Goal: Task Accomplishment & Management: Complete application form

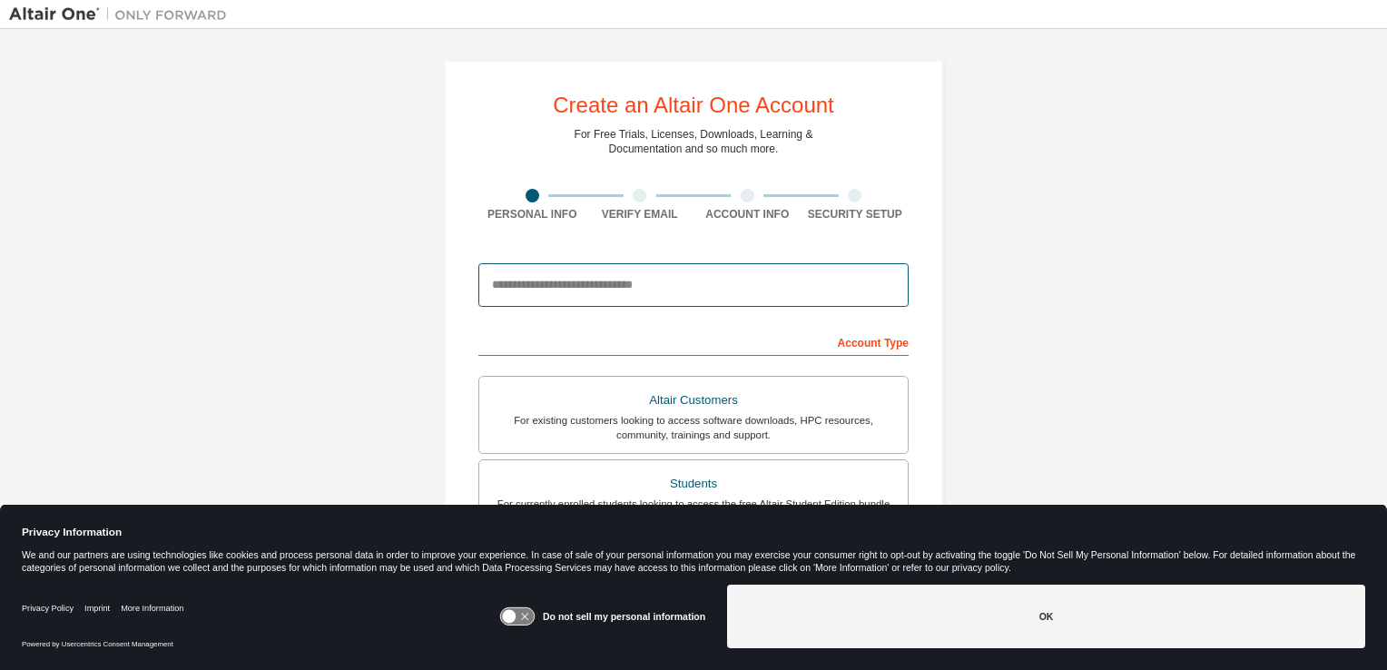
click at [616, 282] on input "email" at bounding box center [693, 285] width 430 height 44
type input "**********"
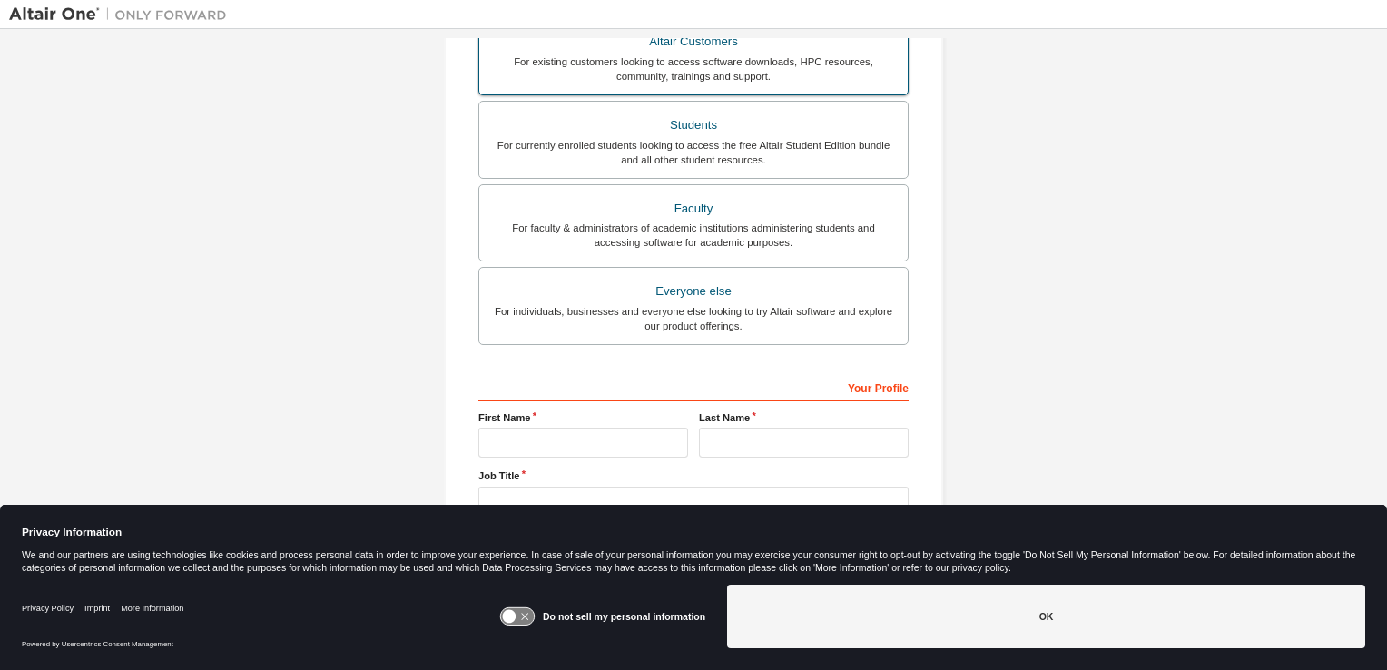
scroll to position [387, 0]
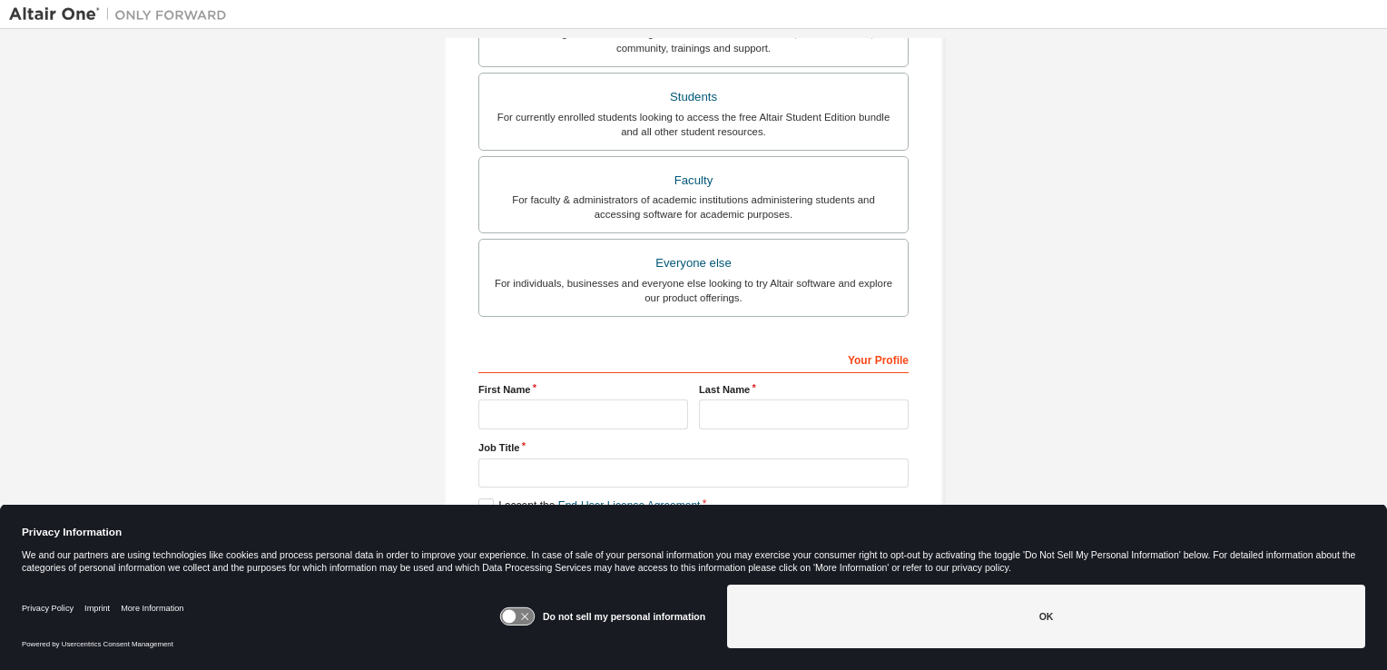
click at [526, 614] on icon at bounding box center [524, 617] width 7 height 7
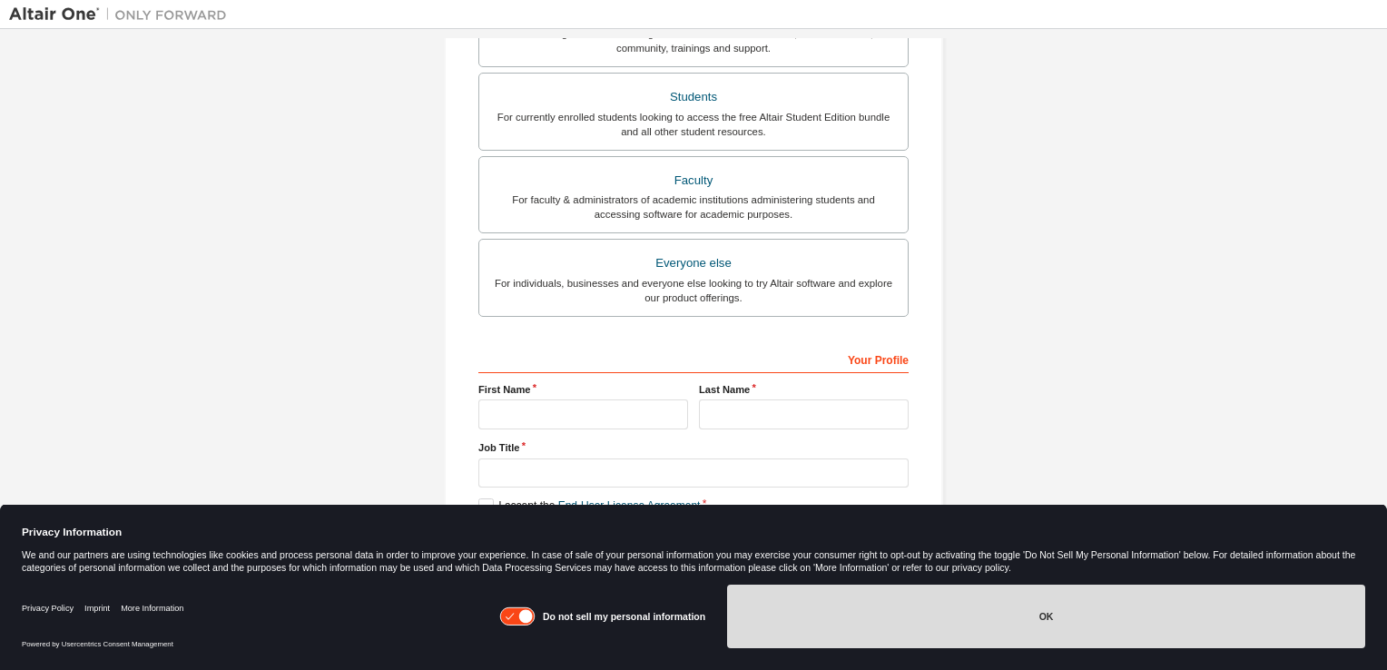
click at [820, 599] on button "OK" at bounding box center [1046, 617] width 638 height 64
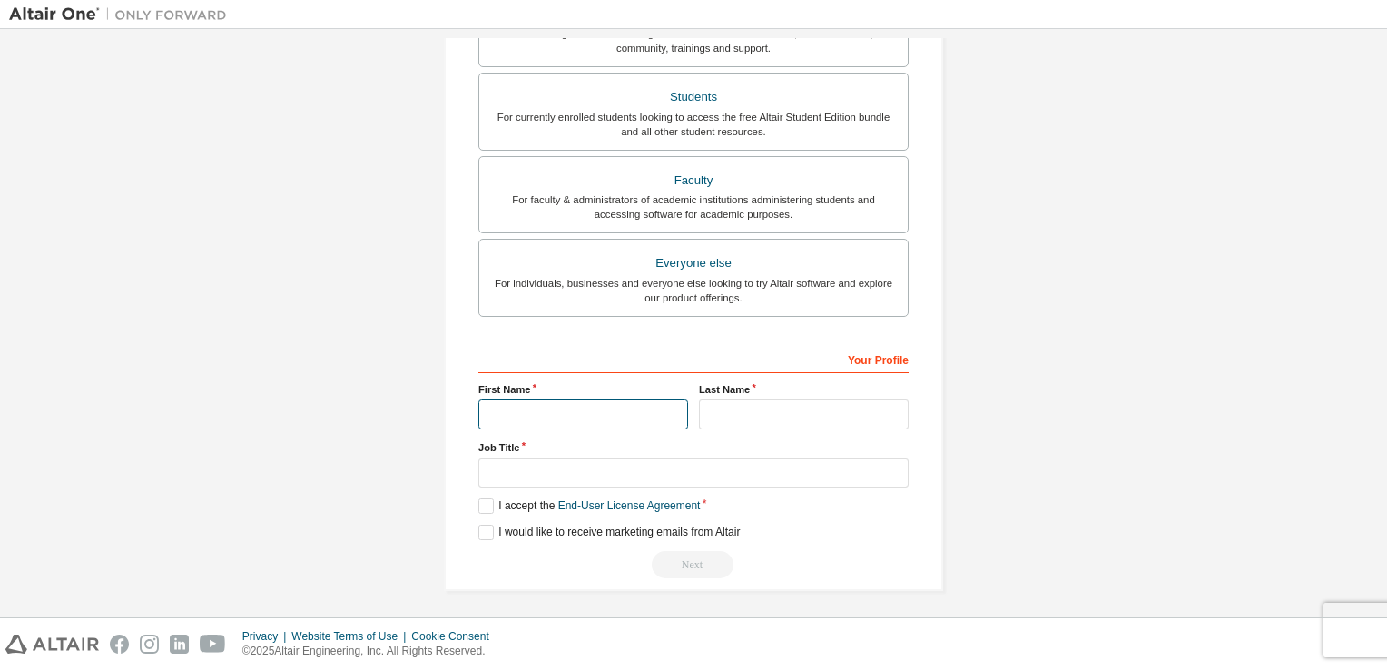
click at [598, 413] on input "text" at bounding box center [583, 414] width 210 height 30
type input "**********"
type input "********"
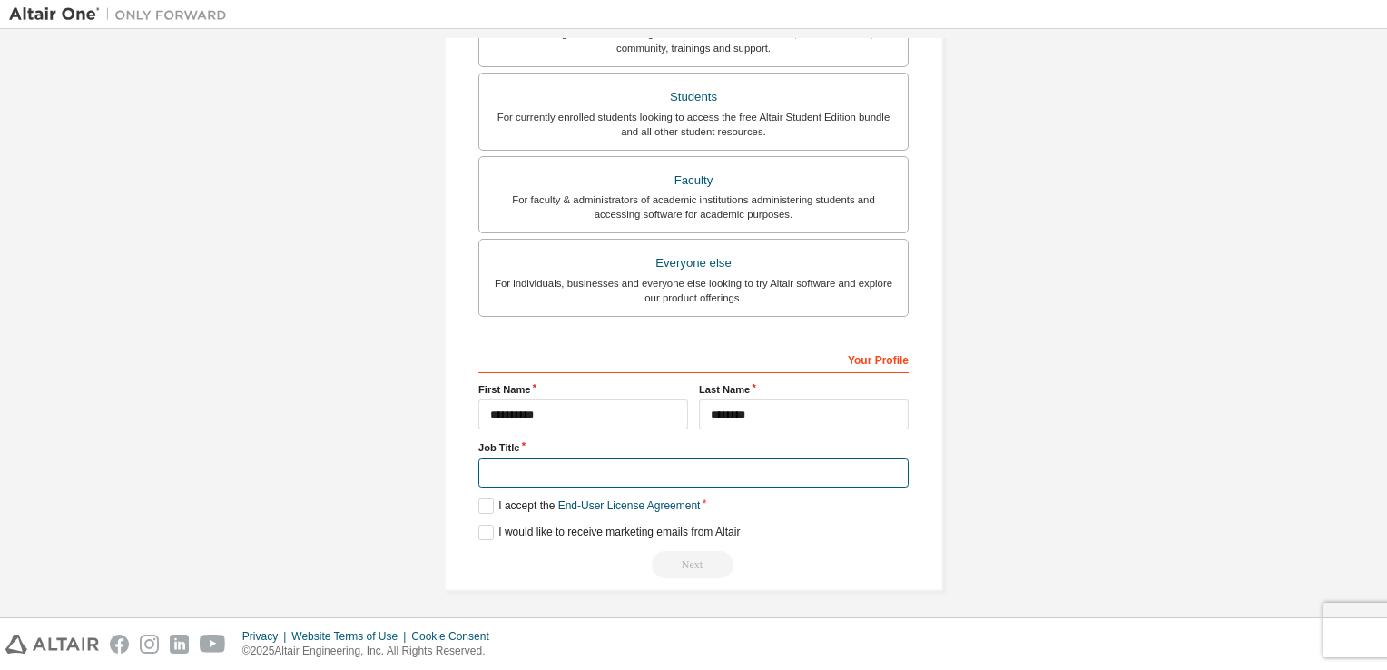
click at [581, 472] on input "text" at bounding box center [693, 473] width 430 height 30
click at [484, 502] on label "I accept the End-User License Agreement" at bounding box center [588, 505] width 221 height 15
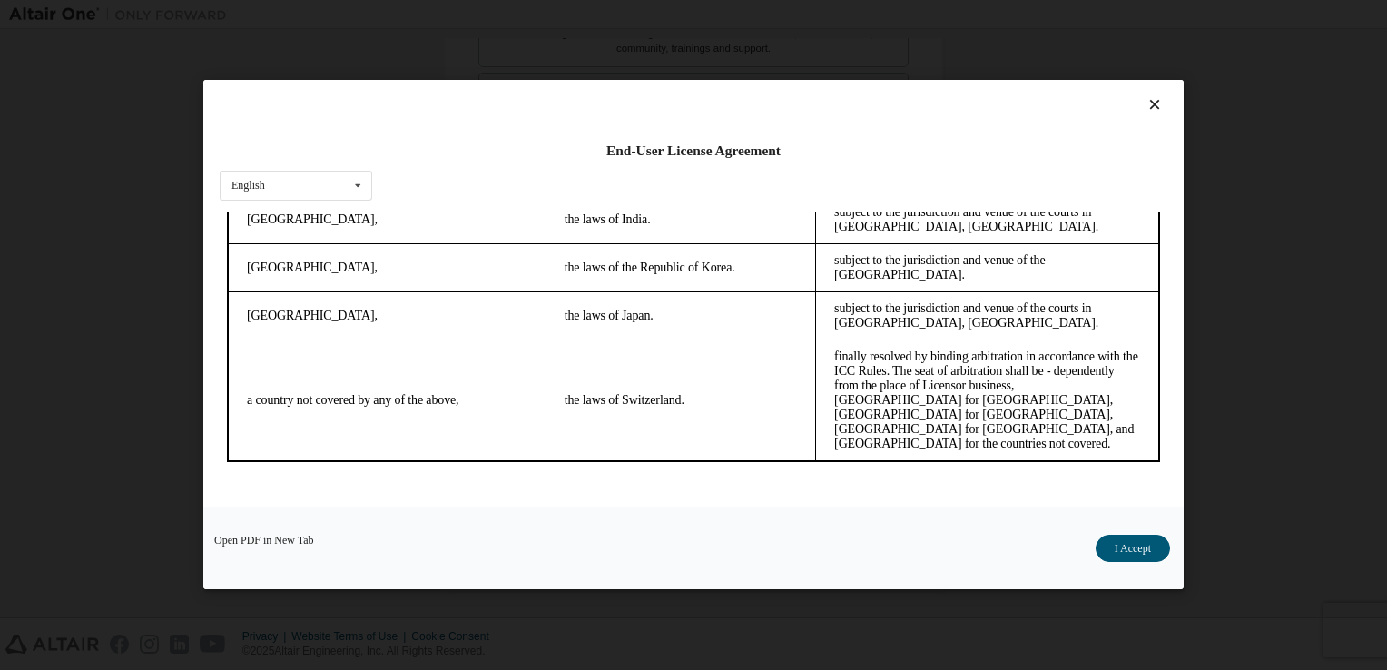
scroll to position [25, 0]
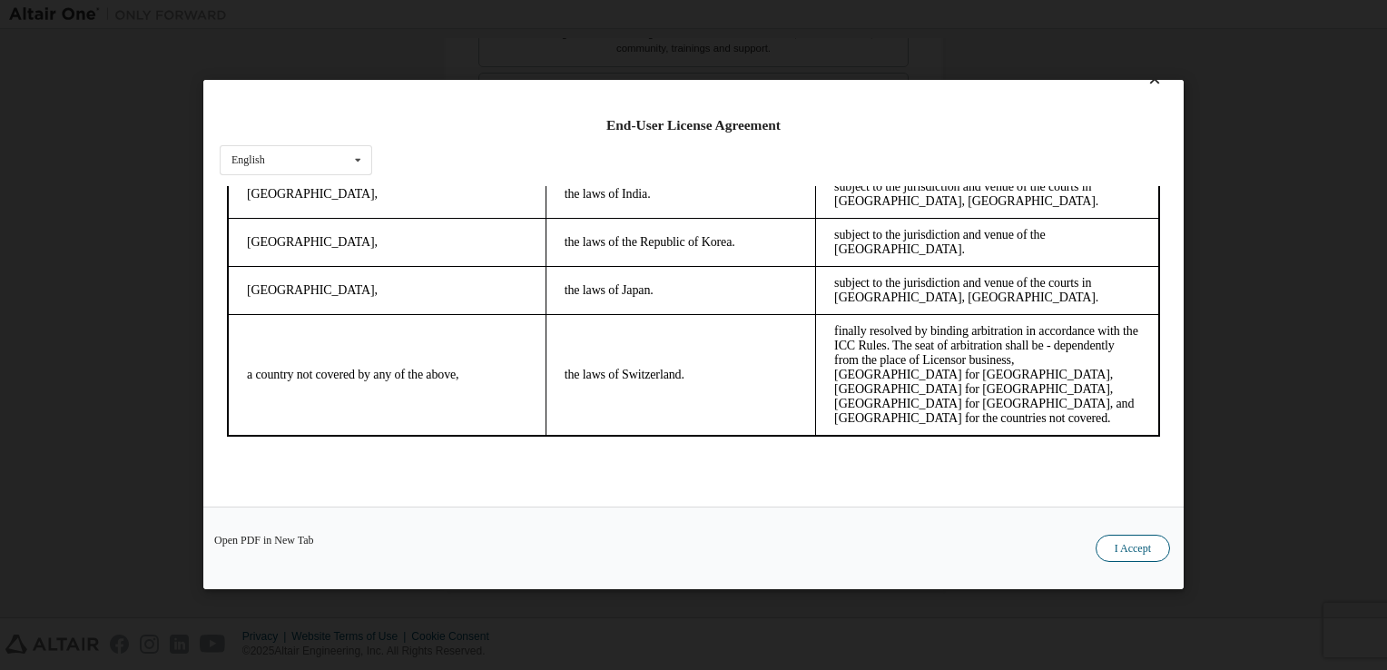
click at [1142, 545] on button "I Accept" at bounding box center [1132, 548] width 74 height 27
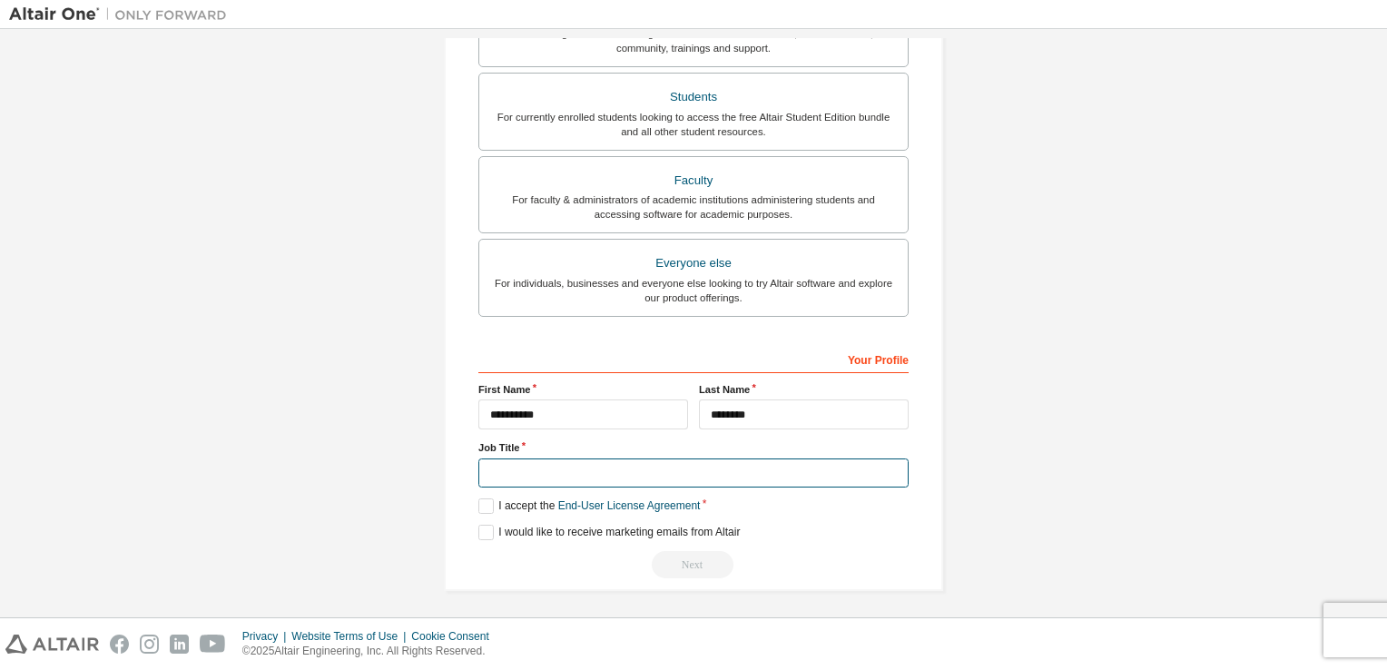
click at [678, 467] on input "text" at bounding box center [693, 473] width 430 height 30
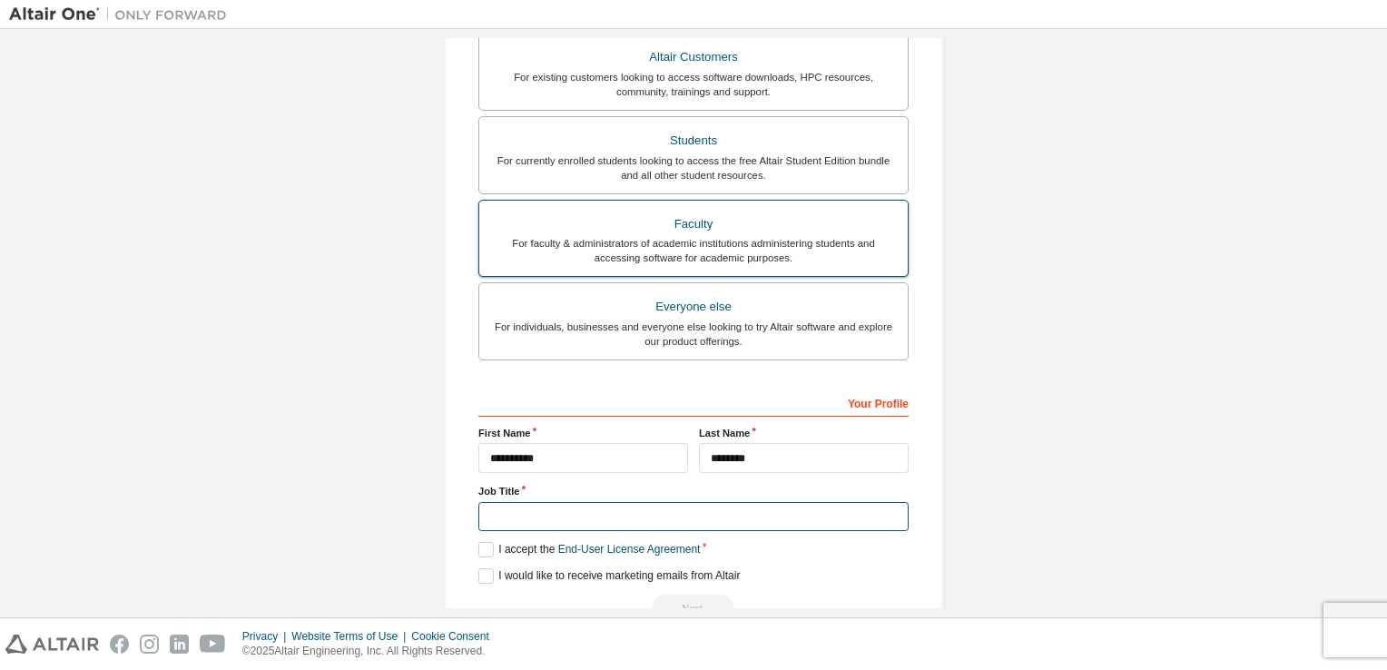
scroll to position [338, 0]
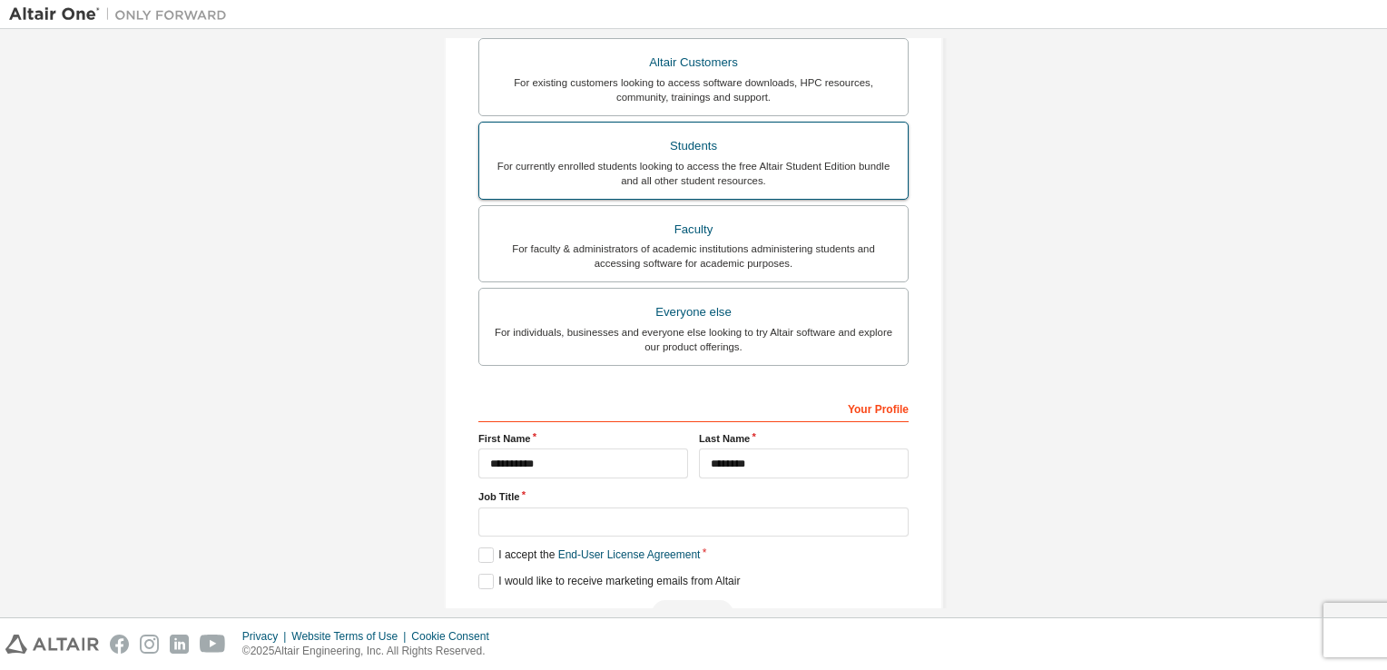
click at [633, 176] on div "For currently enrolled students looking to access the free Altair Student Editi…" at bounding box center [693, 173] width 407 height 29
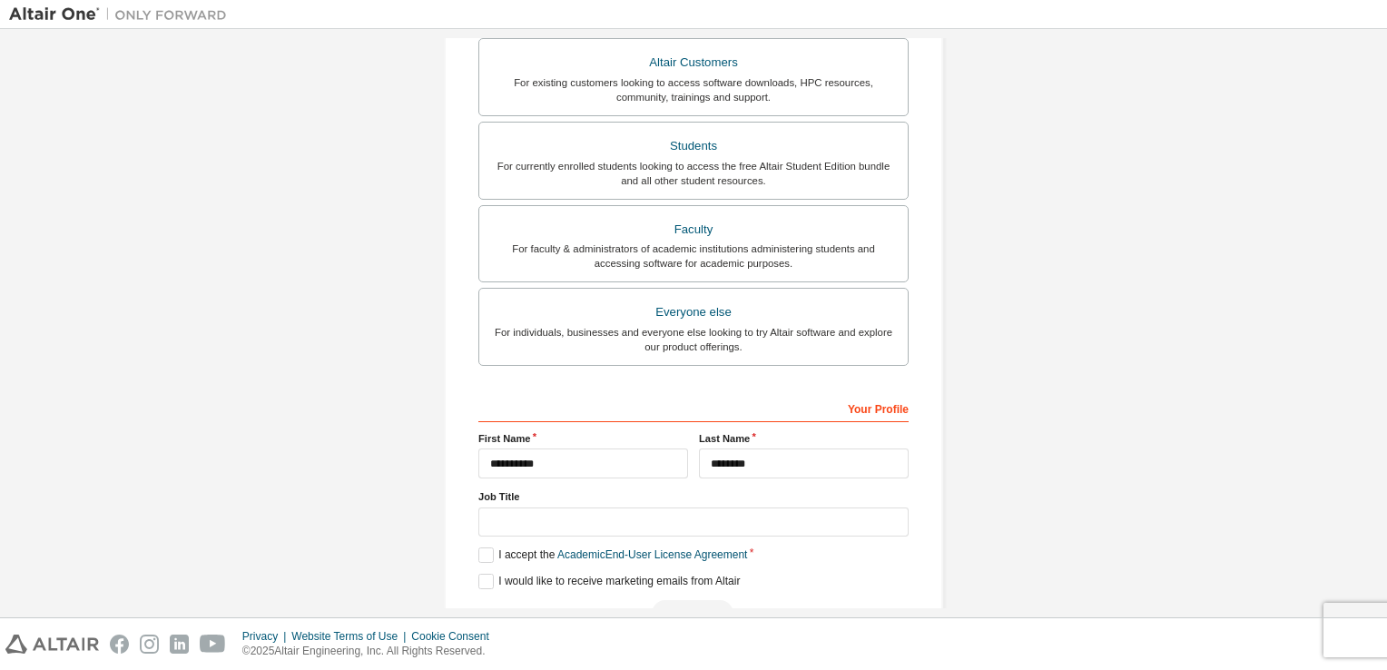
scroll to position [387, 0]
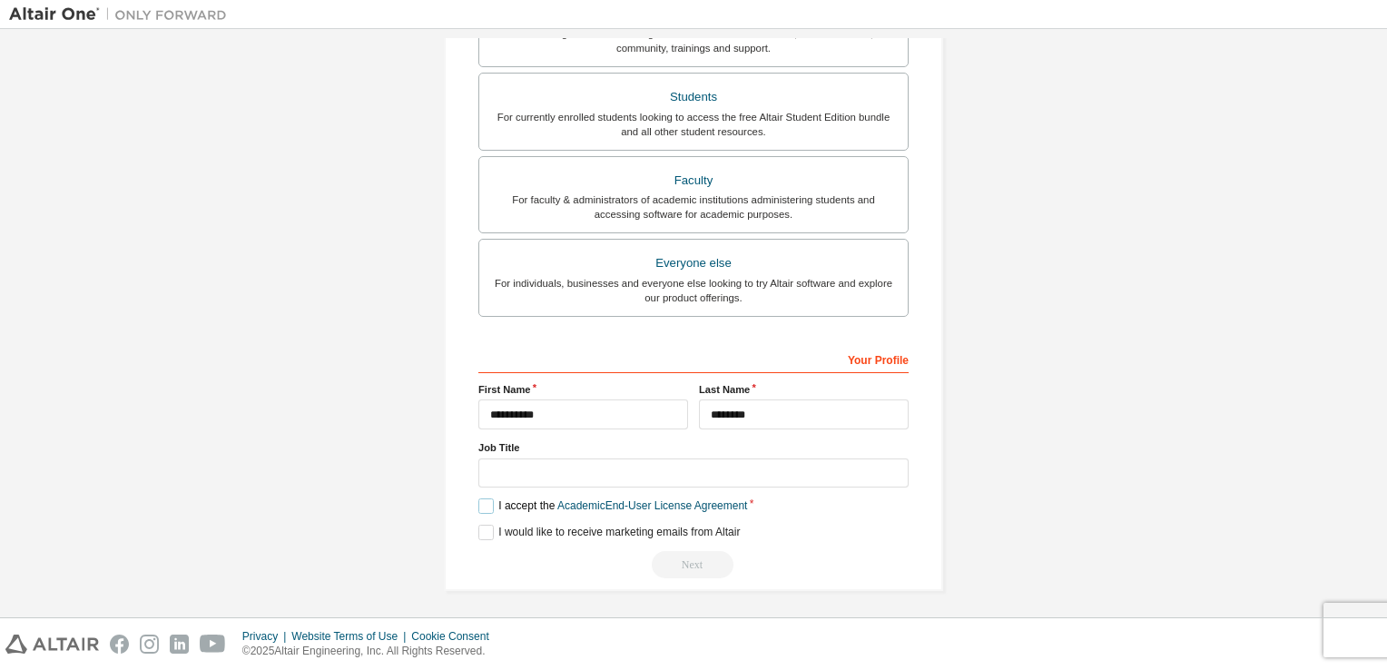
click at [483, 507] on label "I accept the Academic End-User License Agreement" at bounding box center [612, 505] width 269 height 15
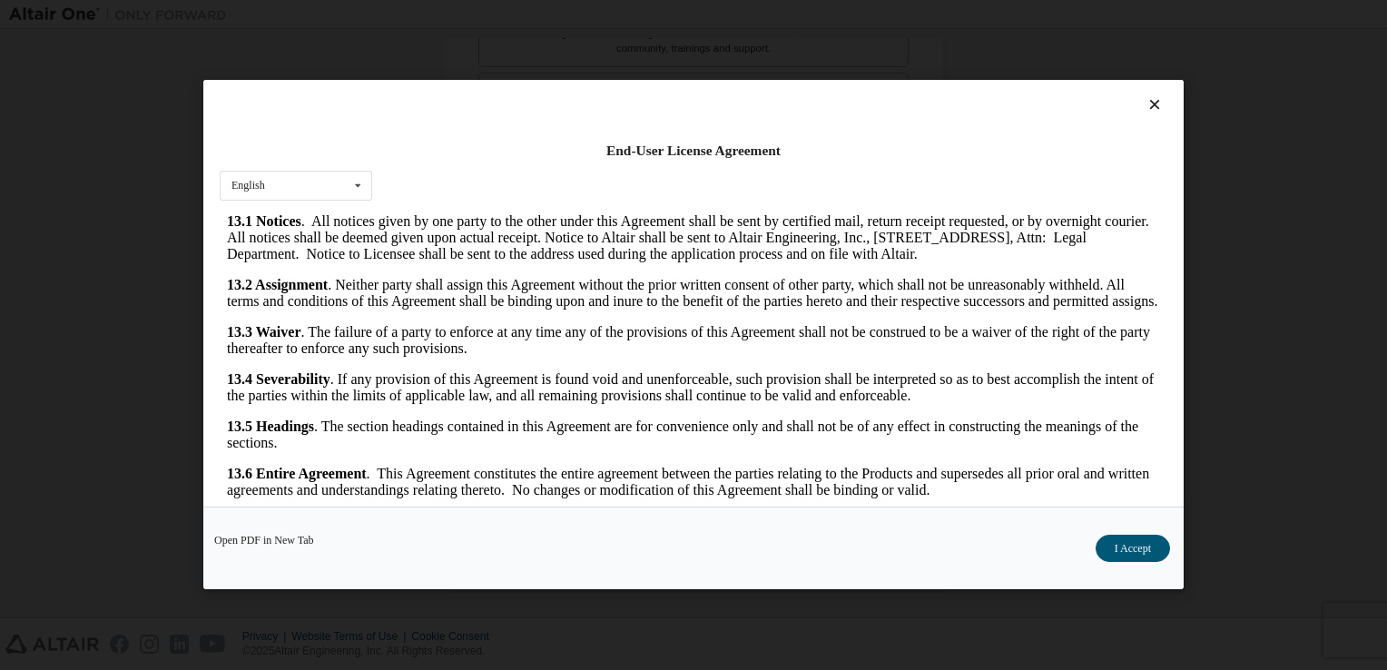
scroll to position [25, 0]
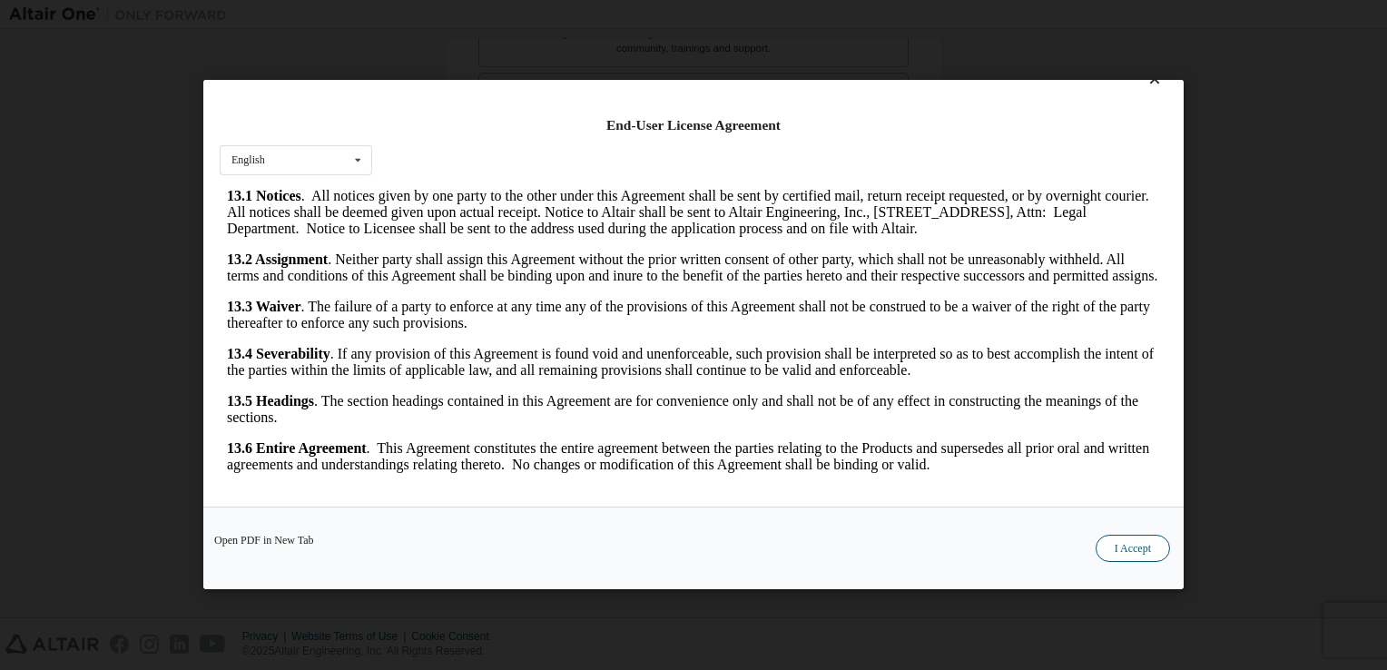
click at [1133, 543] on button "I Accept" at bounding box center [1132, 548] width 74 height 27
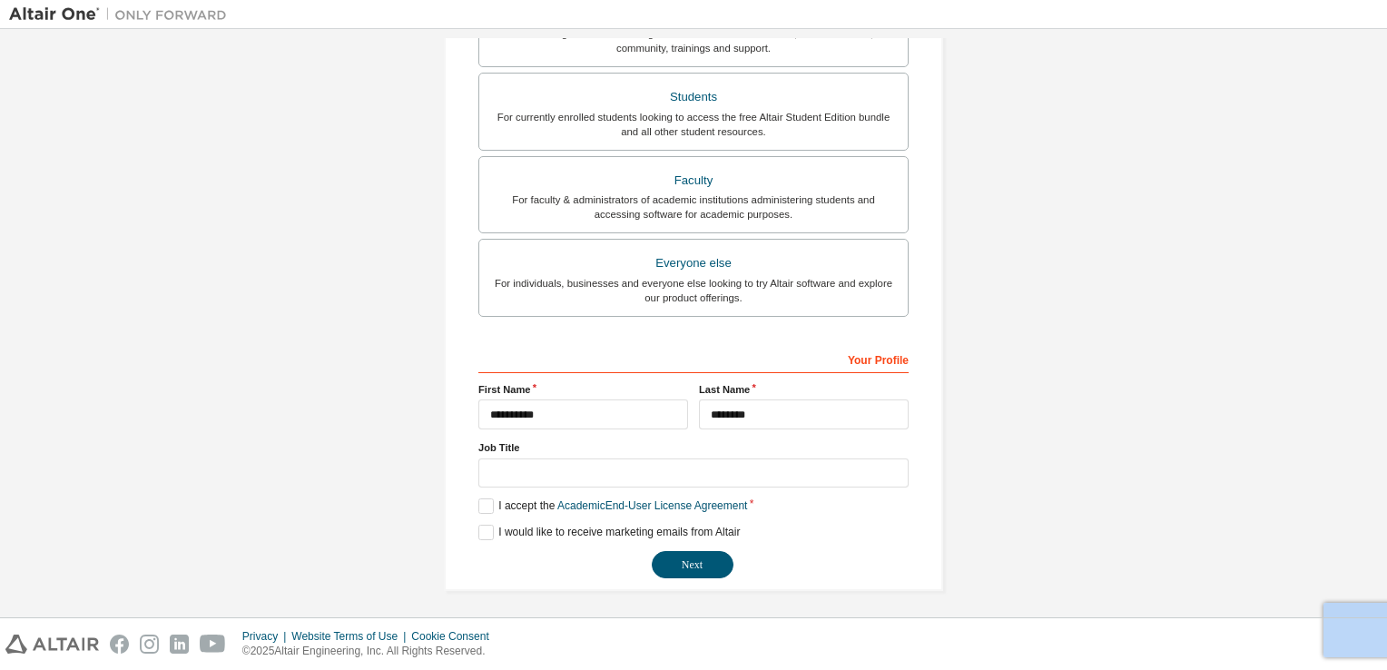
drag, startPoint x: 1133, startPoint y: 543, endPoint x: 773, endPoint y: 525, distance: 359.9
click at [773, 525] on div "**********" at bounding box center [693, 131] width 1369 height 961
drag, startPoint x: 773, startPoint y: 525, endPoint x: 682, endPoint y: 554, distance: 96.2
click at [682, 554] on button "Next" at bounding box center [693, 564] width 82 height 27
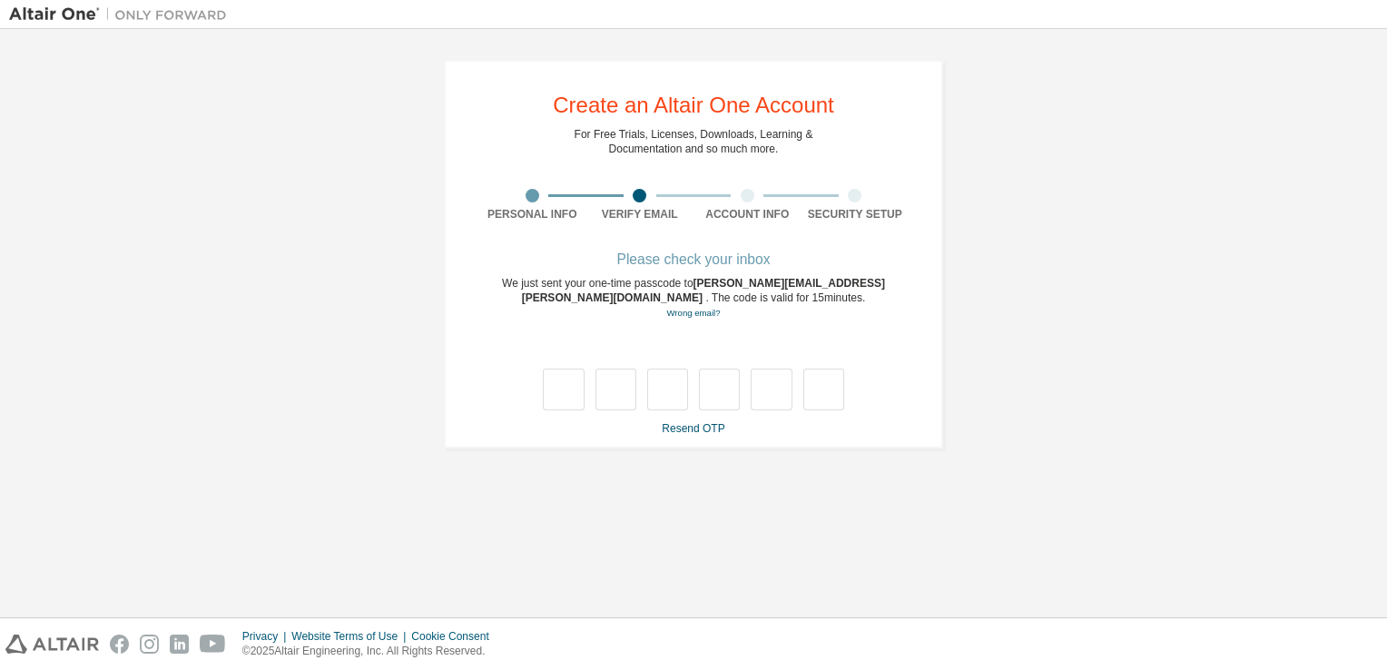
type input "*"
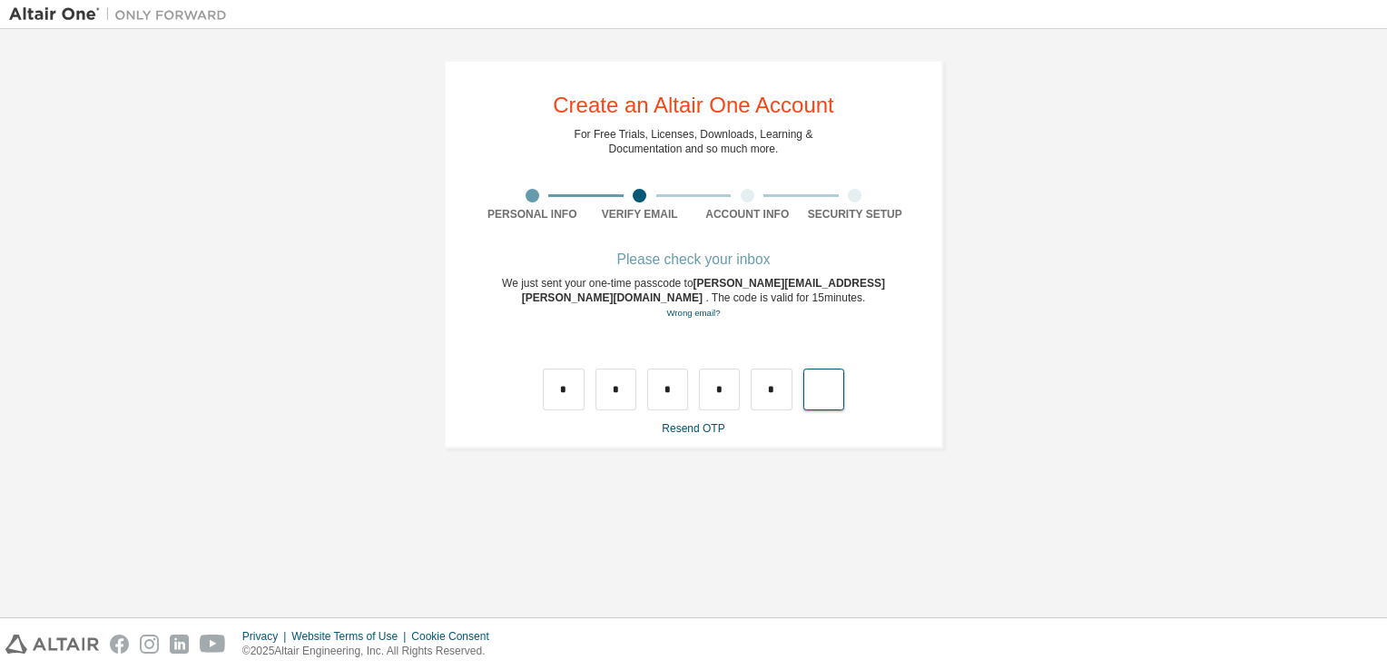
type input "*"
